Goal: Find specific page/section

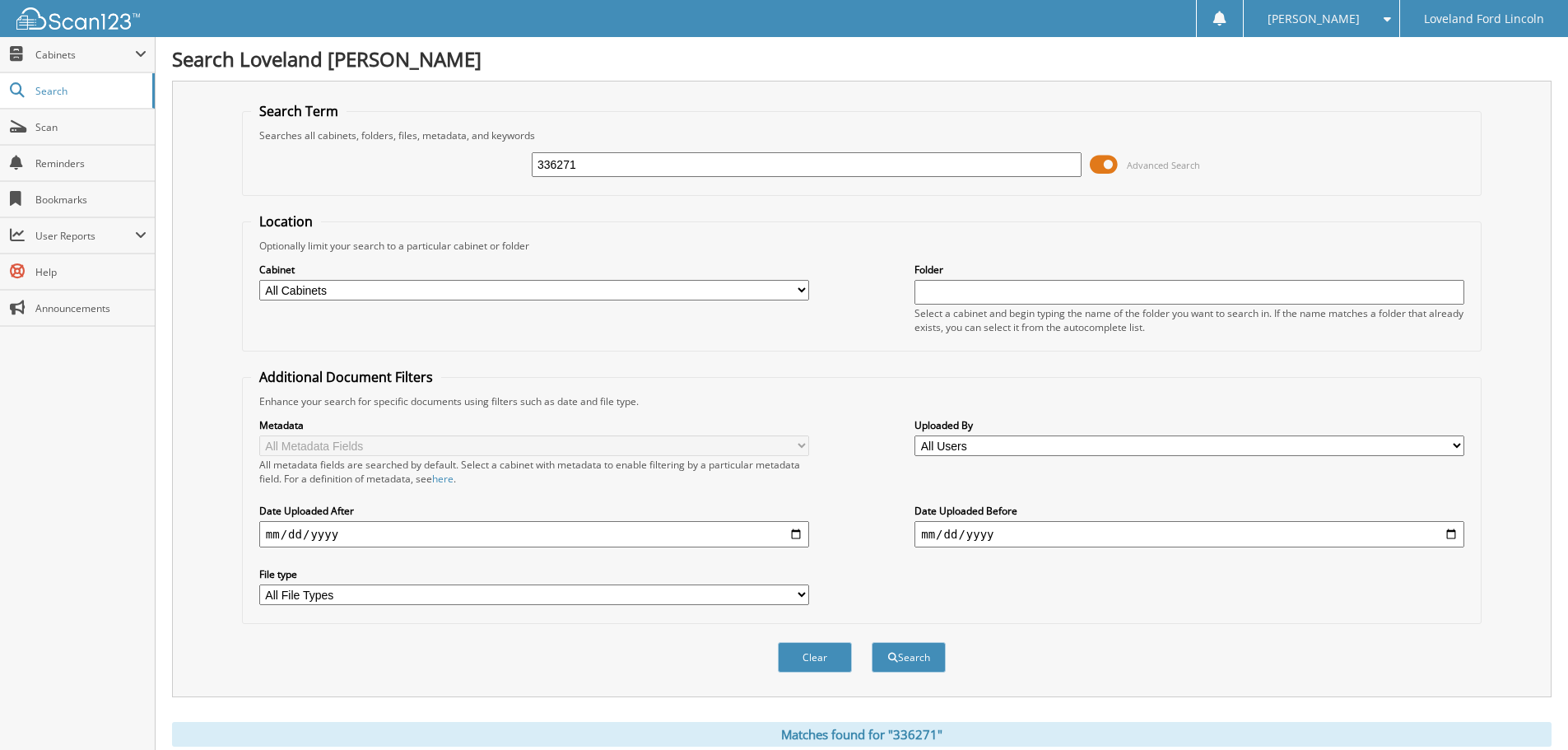
drag, startPoint x: 654, startPoint y: 163, endPoint x: 470, endPoint y: 155, distance: 184.2
click at [470, 155] on div "336271 Advanced Search" at bounding box center [862, 164] width 1222 height 44
type input "333851"
click at [872, 643] on button "Search" at bounding box center [909, 658] width 74 height 31
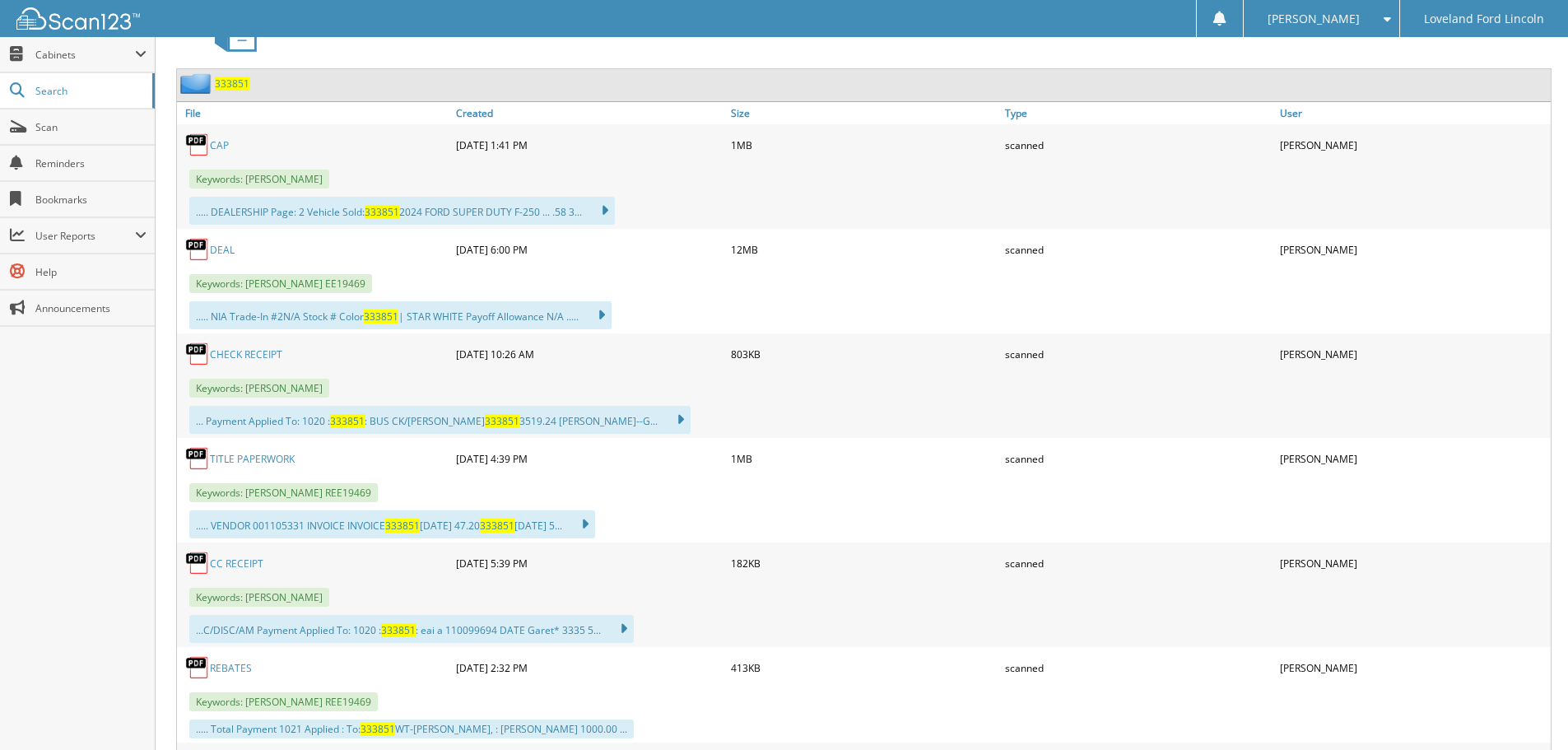
scroll to position [741, 0]
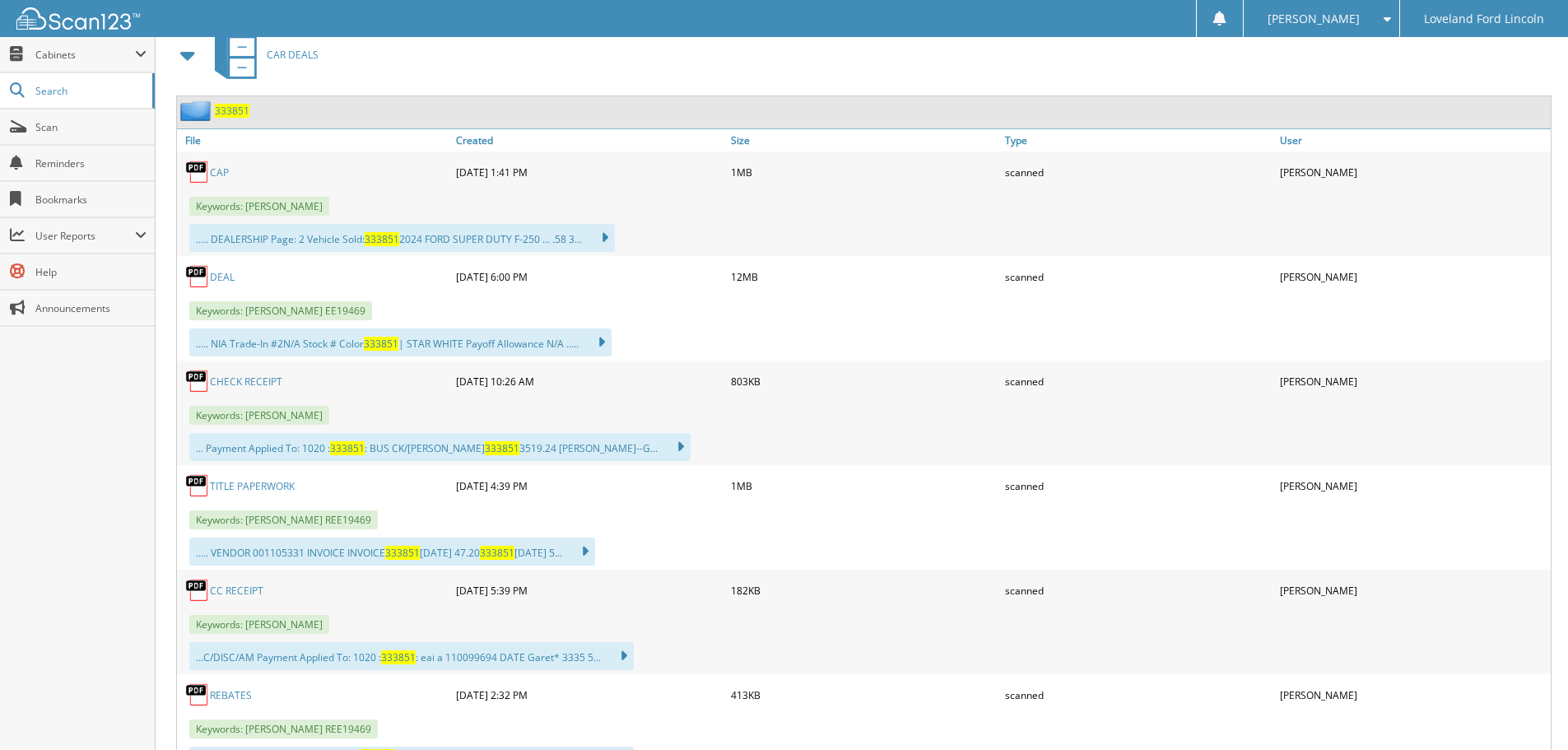
click at [218, 273] on link "DEAL" at bounding box center [222, 277] width 25 height 14
